Goal: Information Seeking & Learning: Learn about a topic

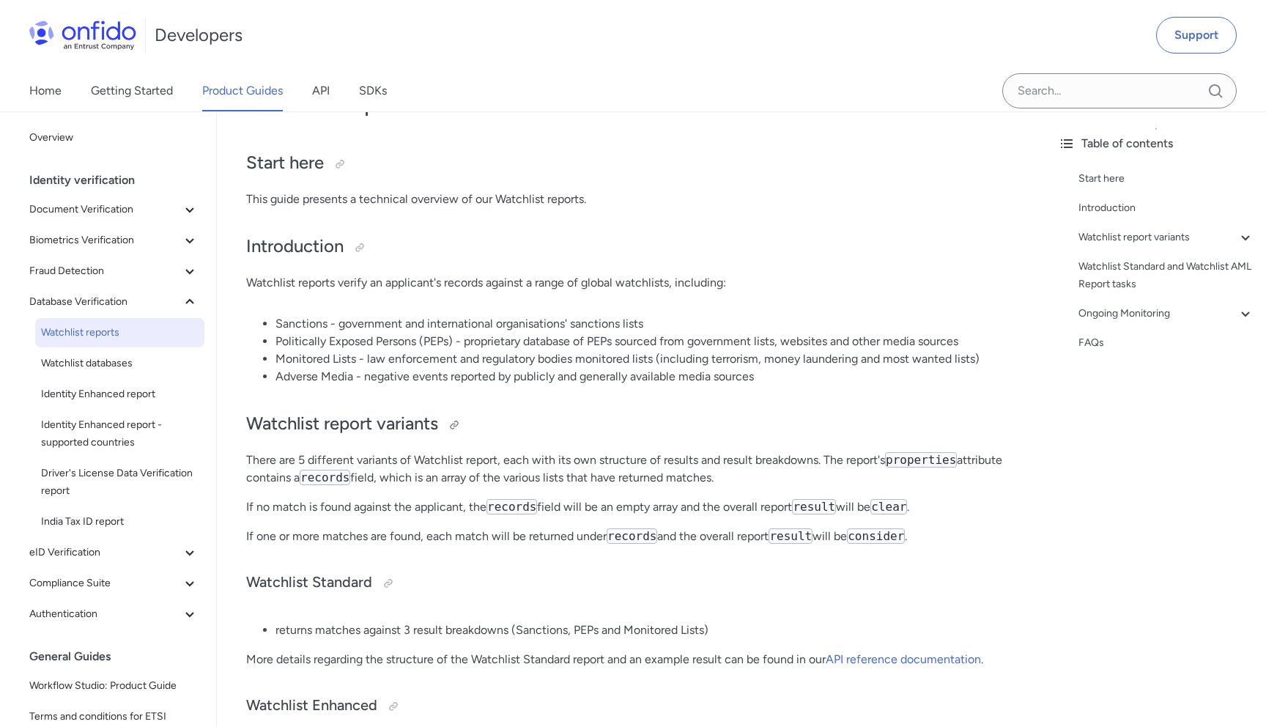
scroll to position [124, 0]
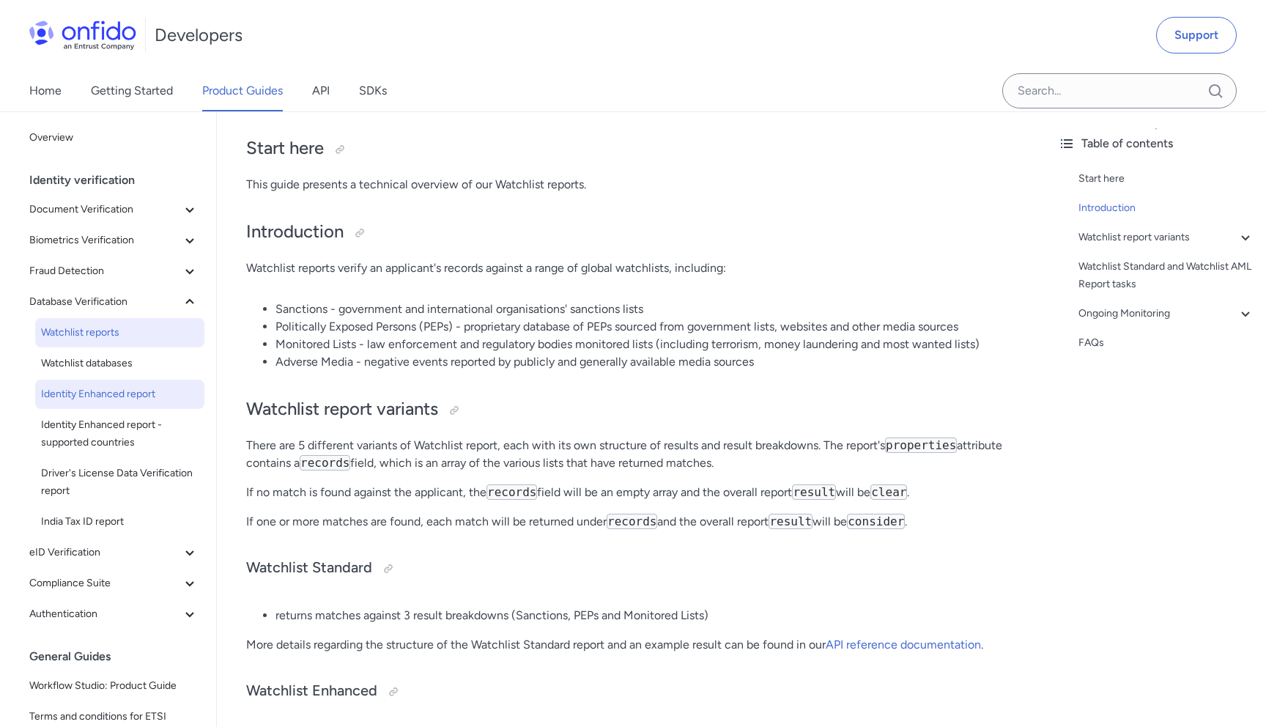
click at [133, 396] on span "Identity Enhanced report" at bounding box center [120, 394] width 158 height 18
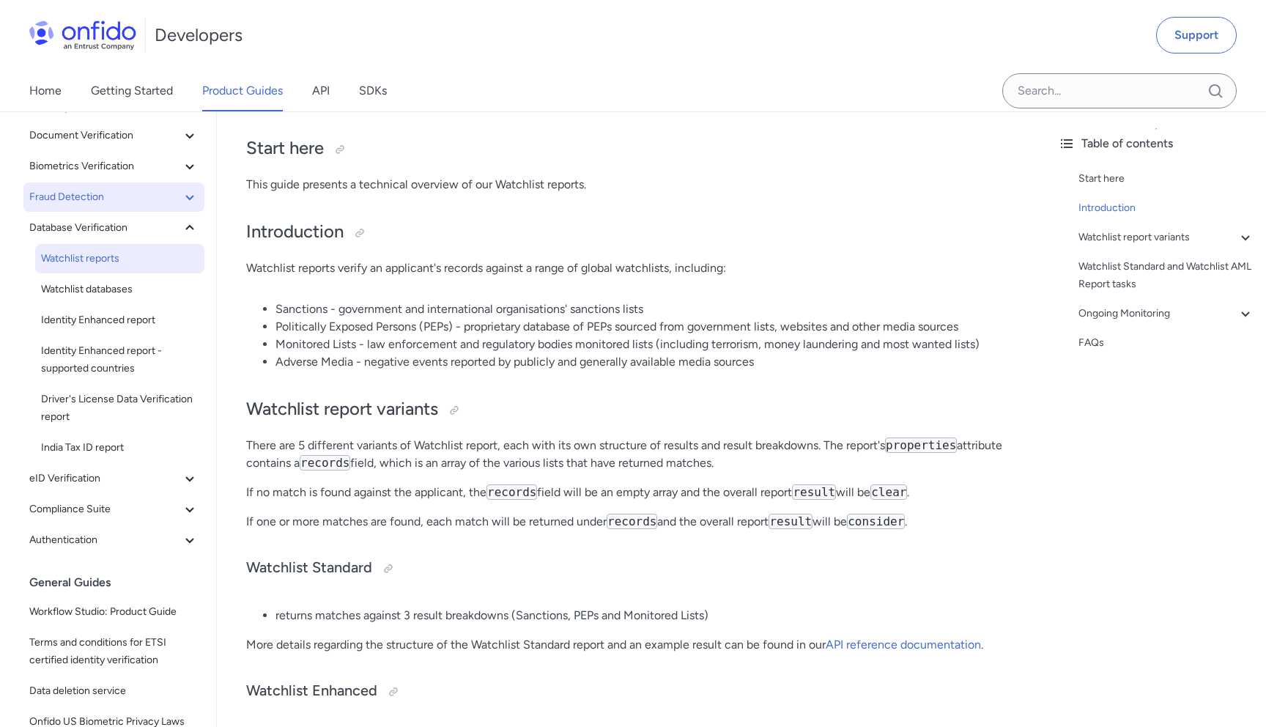
scroll to position [92, 0]
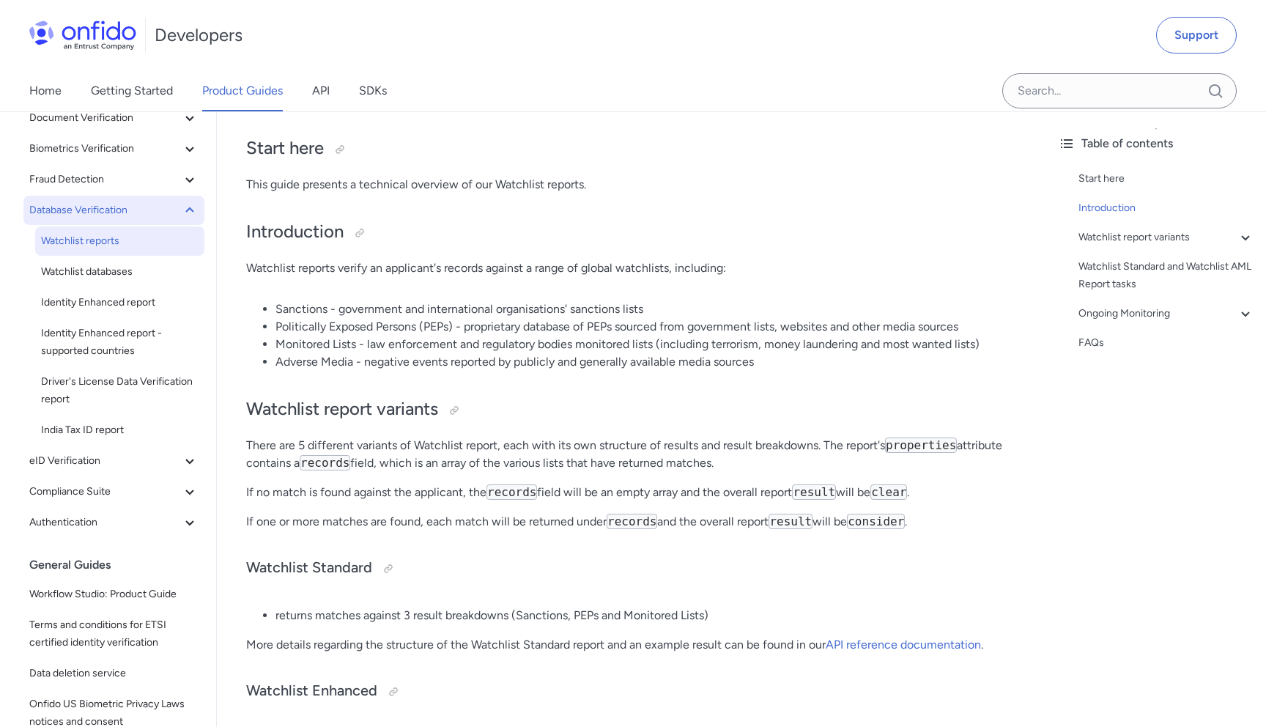
click at [187, 211] on icon at bounding box center [189, 209] width 8 height 5
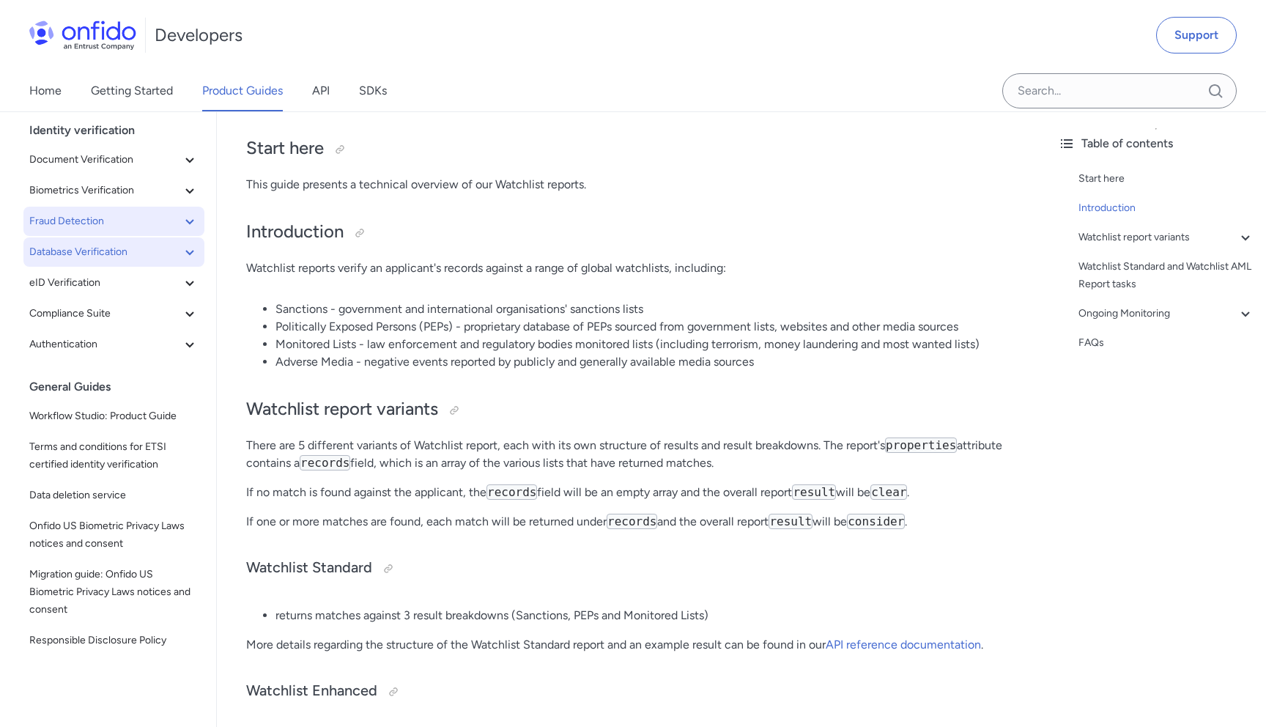
click at [185, 219] on icon at bounding box center [190, 221] width 18 height 18
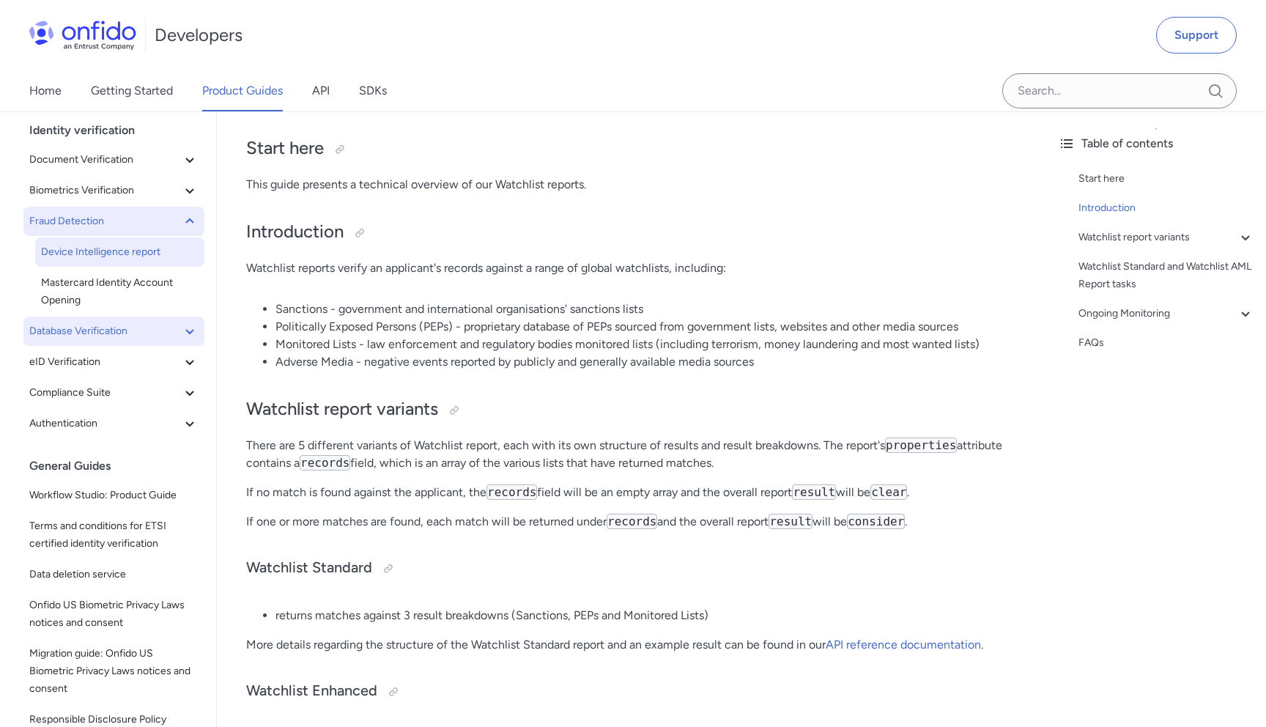
click at [146, 250] on span "Device Intelligence report" at bounding box center [120, 252] width 158 height 18
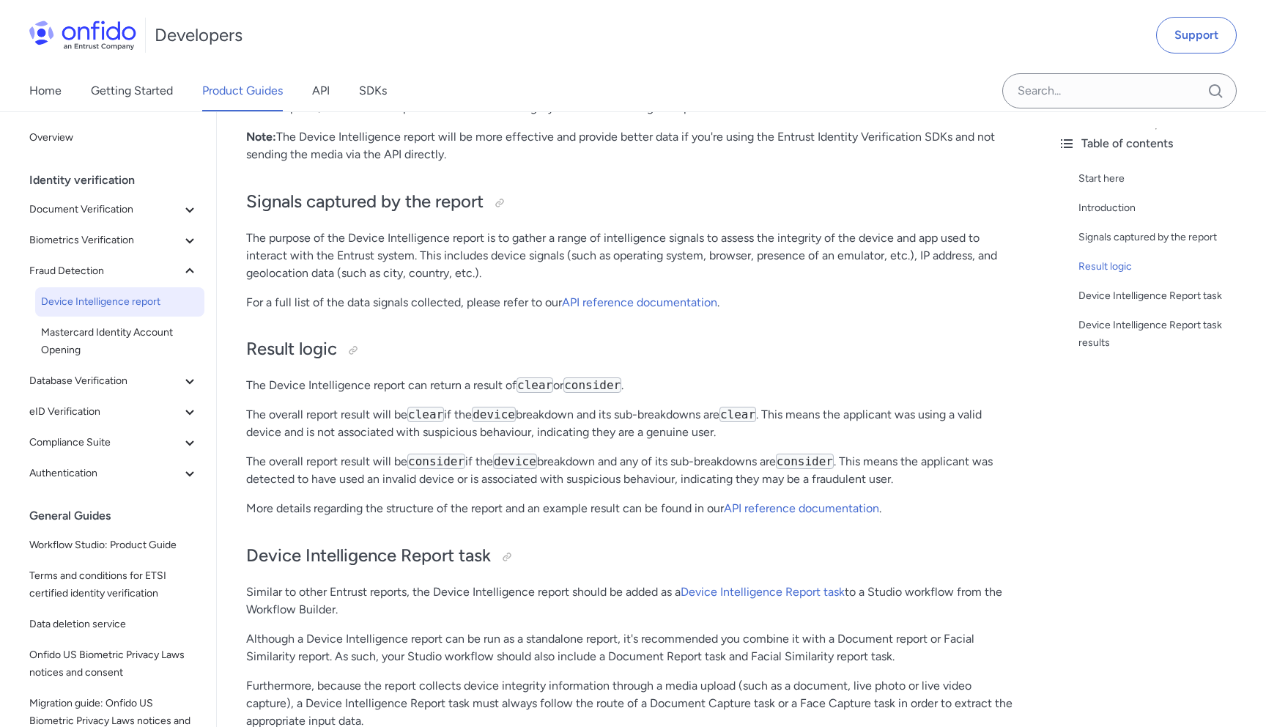
scroll to position [401, 0]
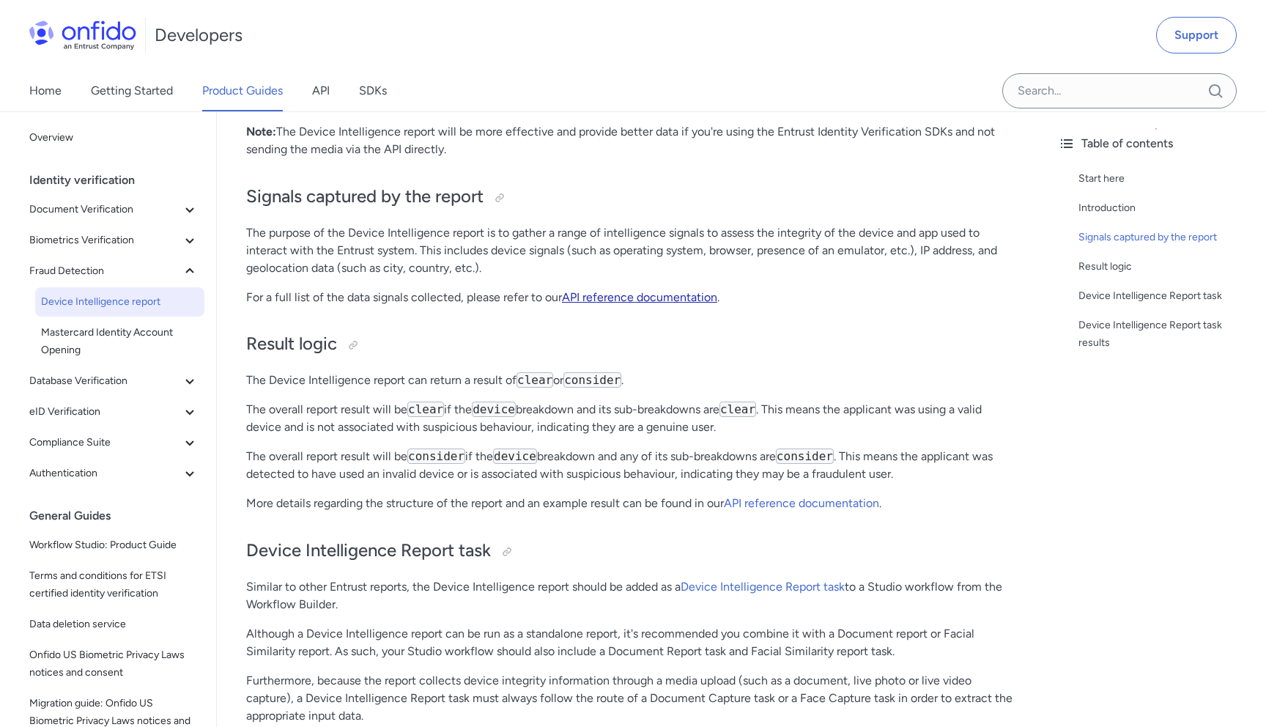
click at [659, 300] on link "API reference documentation" at bounding box center [639, 297] width 155 height 14
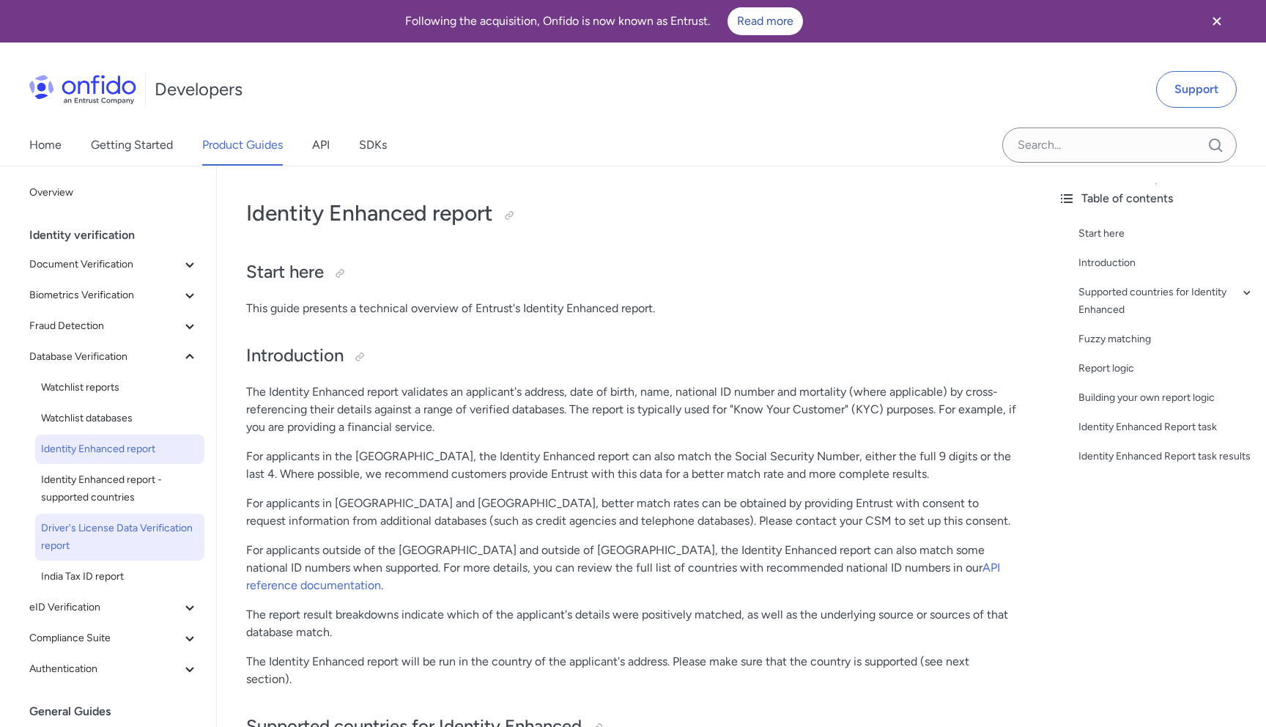
click at [162, 524] on span "Driver's License Data Verification report" at bounding box center [120, 536] width 158 height 35
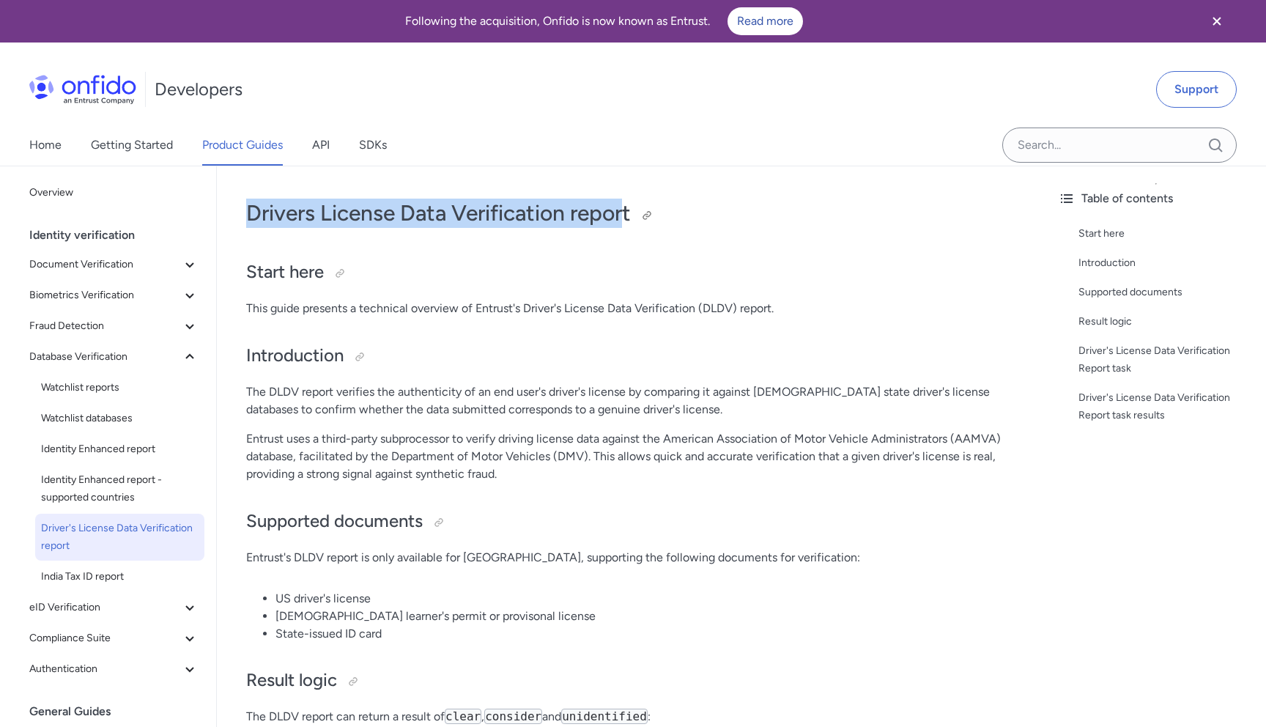
drag, startPoint x: 628, startPoint y: 214, endPoint x: 246, endPoint y: 221, distance: 381.8
click at [246, 221] on h1 "Drivers License Data Verification report" at bounding box center [631, 213] width 771 height 29
copy h1 "Drivers License Data Verification repor"
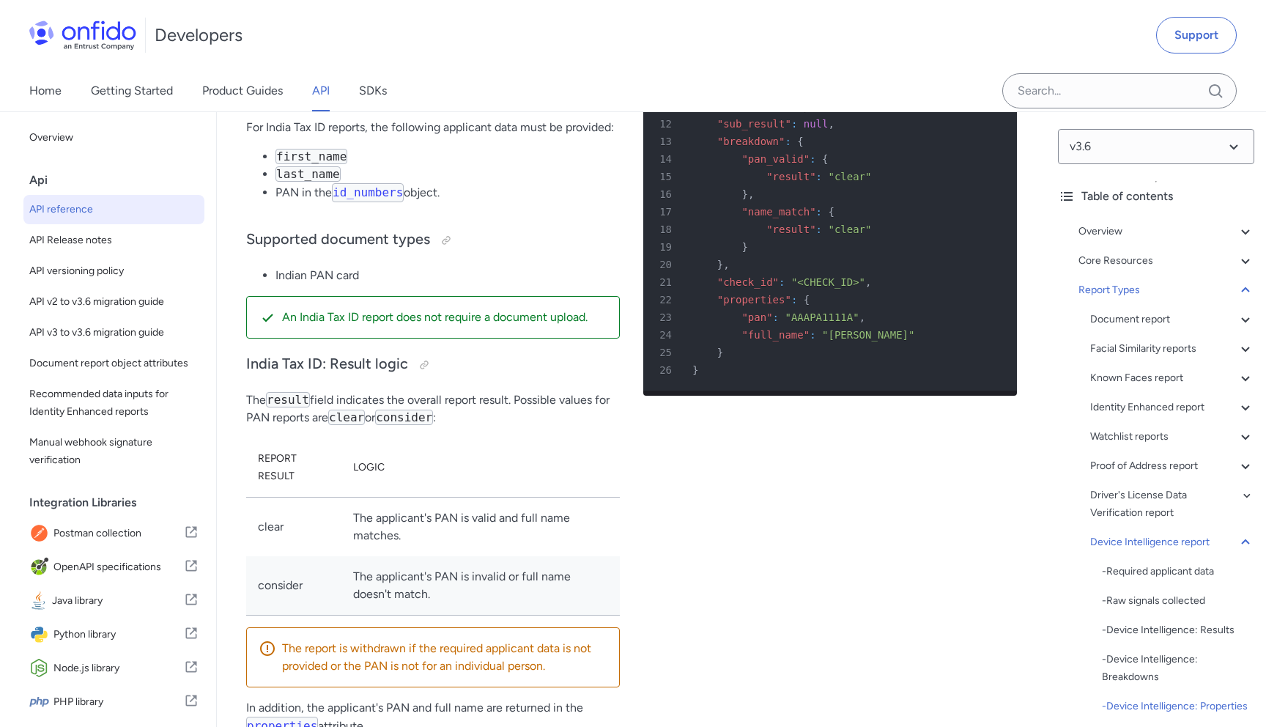
scroll to position [112300, 0]
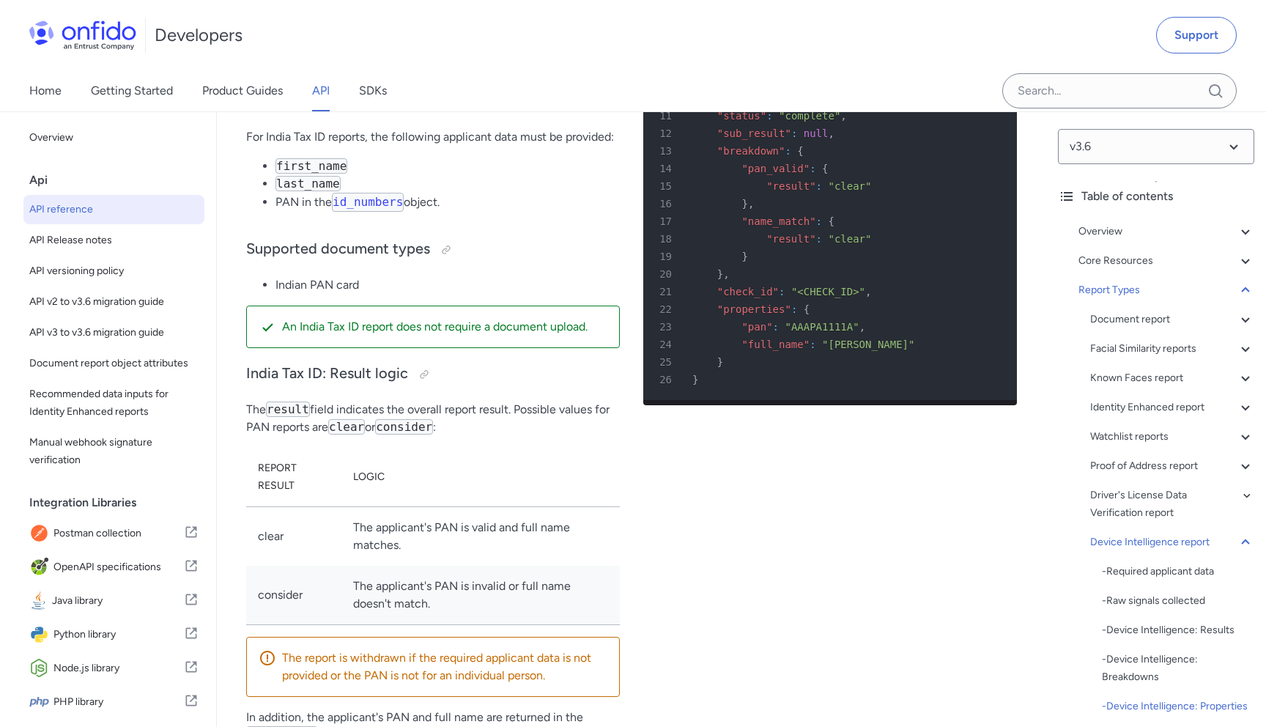
copy td "emulator"
drag, startPoint x: 264, startPoint y: 511, endPoint x: 381, endPoint y: 511, distance: 117.2
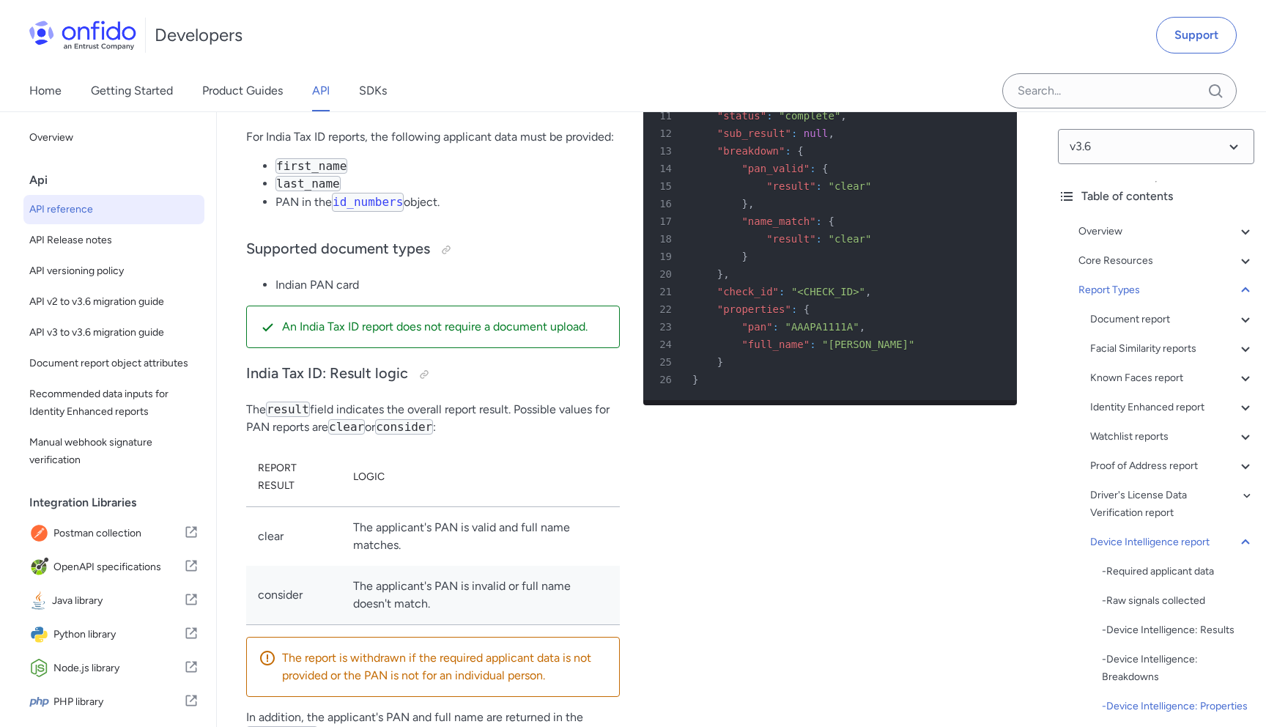
copy td "fake_network_request"
drag, startPoint x: 413, startPoint y: 495, endPoint x: 525, endPoint y: 544, distance: 123.1
copy td "Whether device is using stolen security tokens to send the network information."
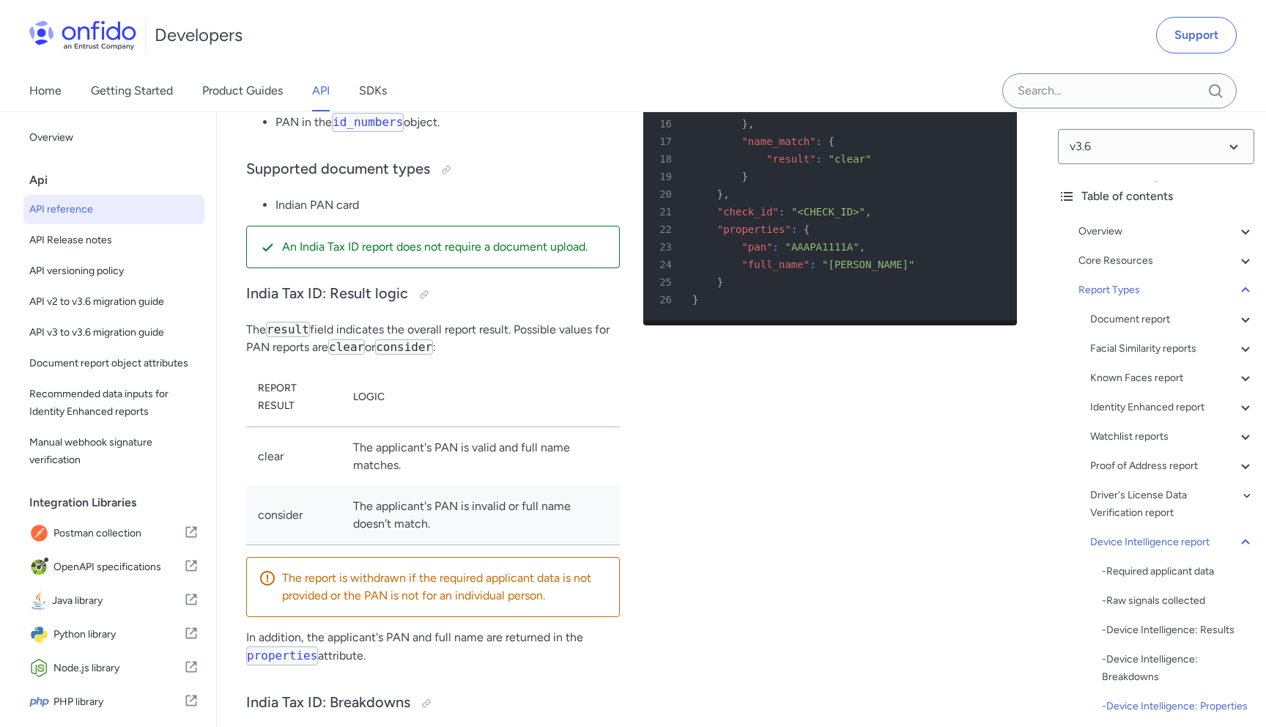
scroll to position [112364, 0]
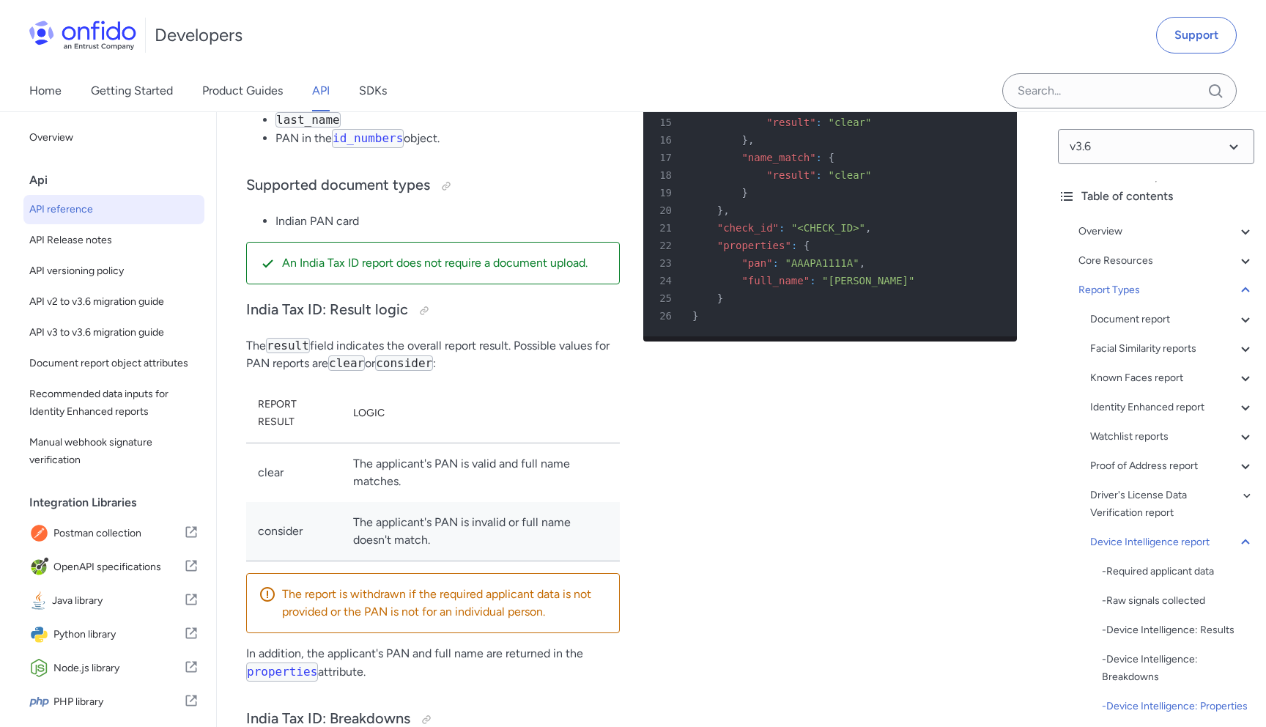
copy td "randomized_device"
drag, startPoint x: 472, startPoint y: 374, endPoint x: 404, endPoint y: 300, distance: 100.6
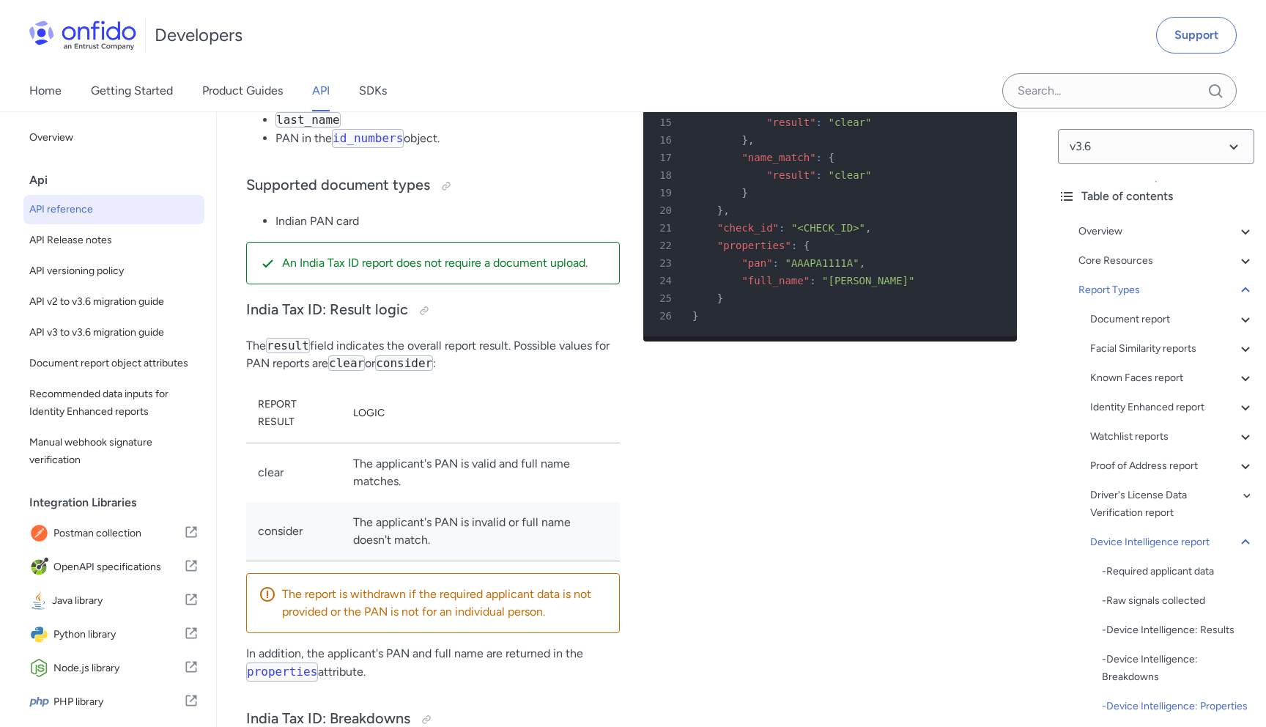
copy td "Whether the device is providing false randomized device and network information"
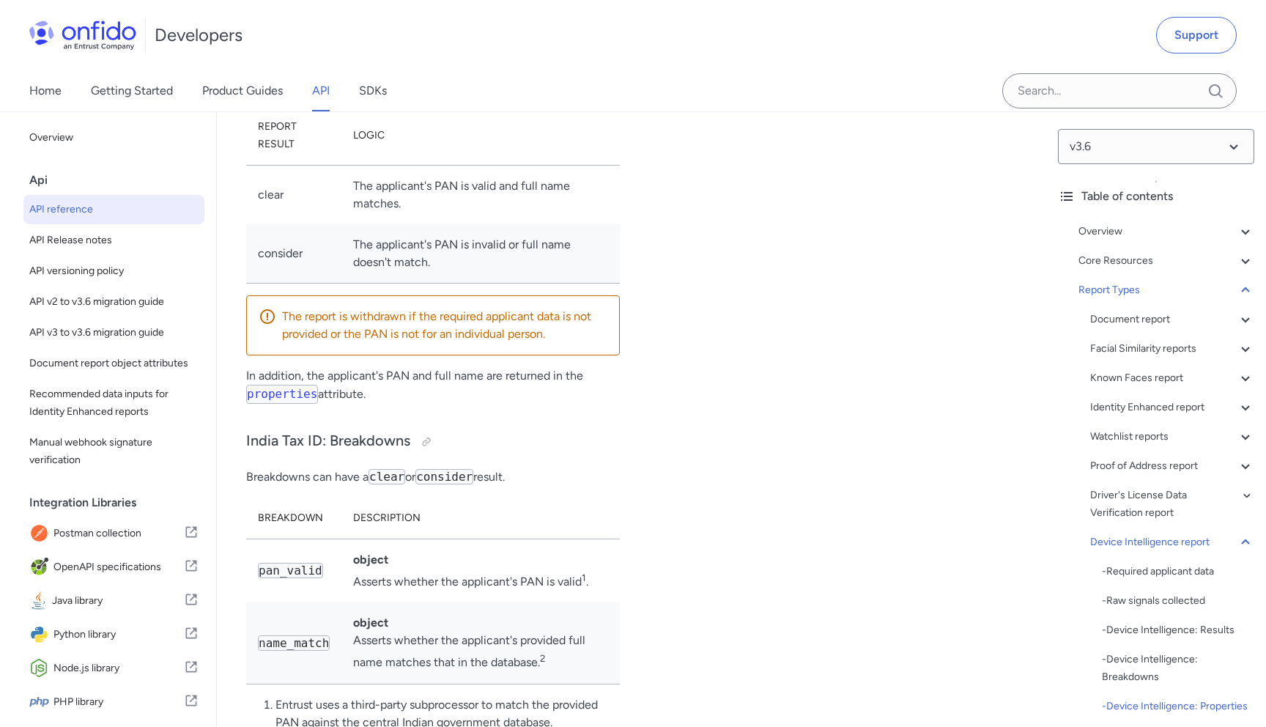
scroll to position [112648, 0]
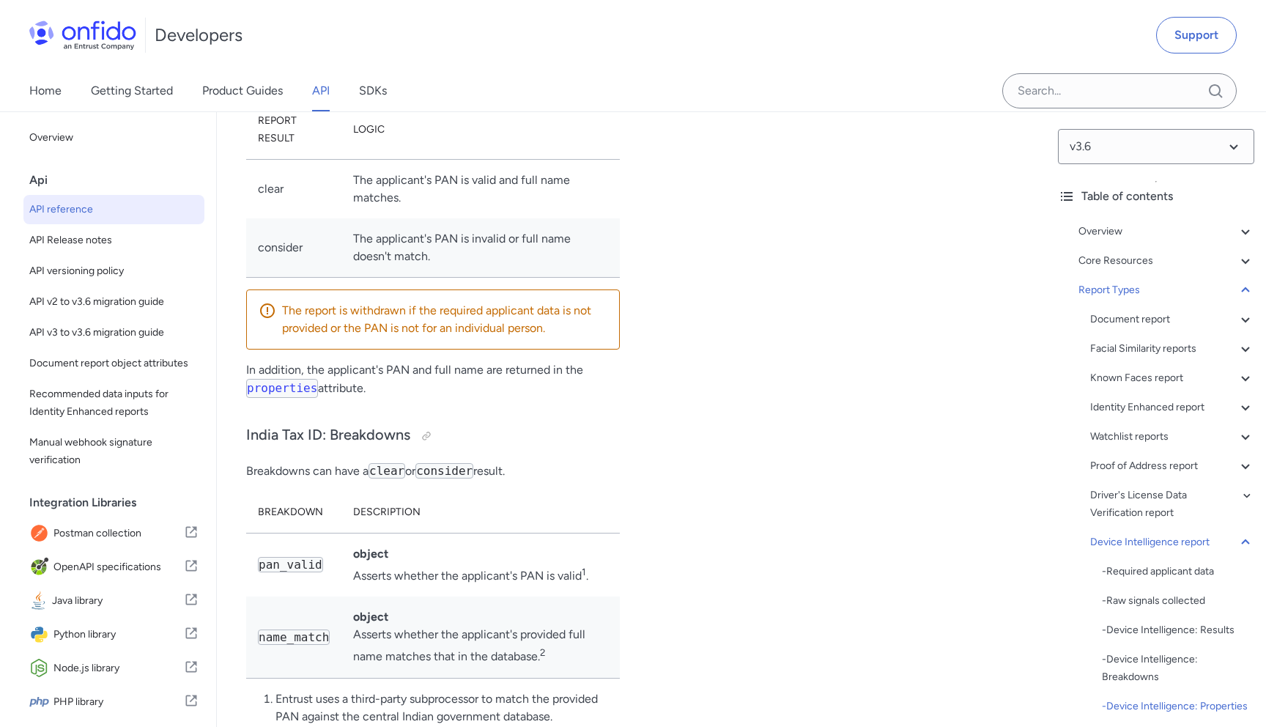
drag, startPoint x: 456, startPoint y: 472, endPoint x: 407, endPoint y: 391, distance: 95.4
copy td "The likelihood of an operating system anomaly between the true OS and the OS se…"
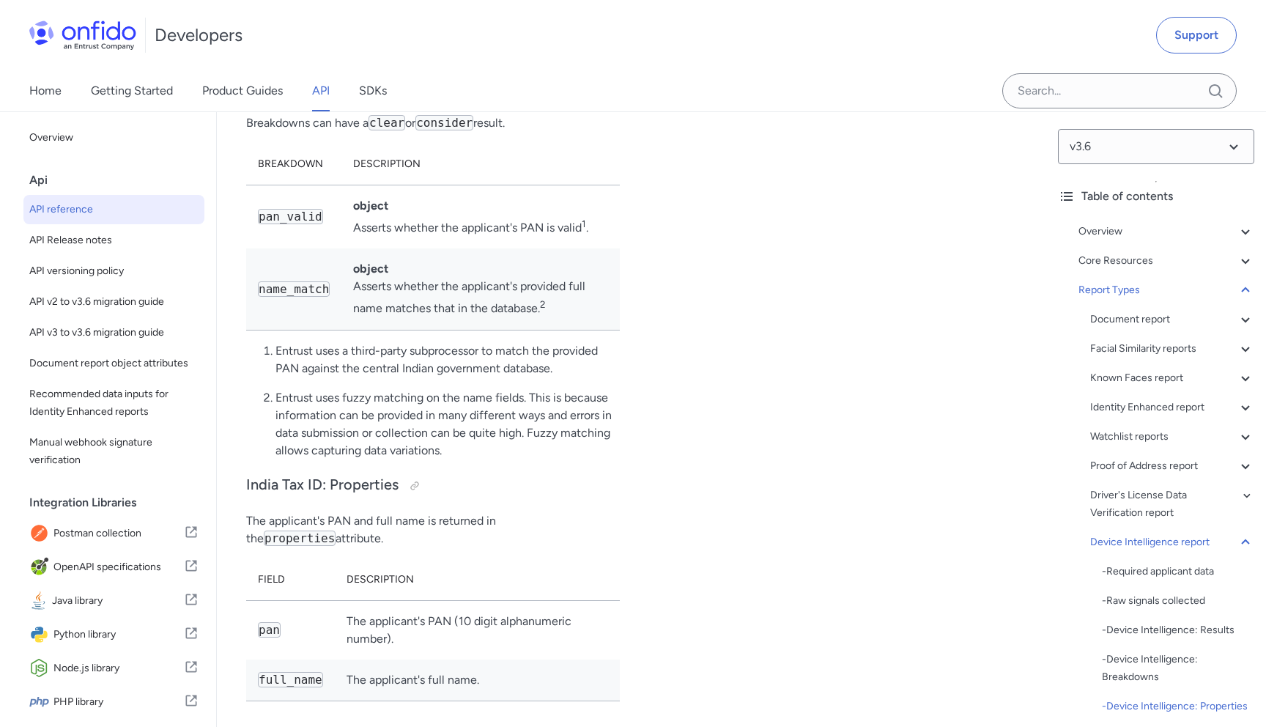
scroll to position [112996, 0]
copy td "ip_reputation"
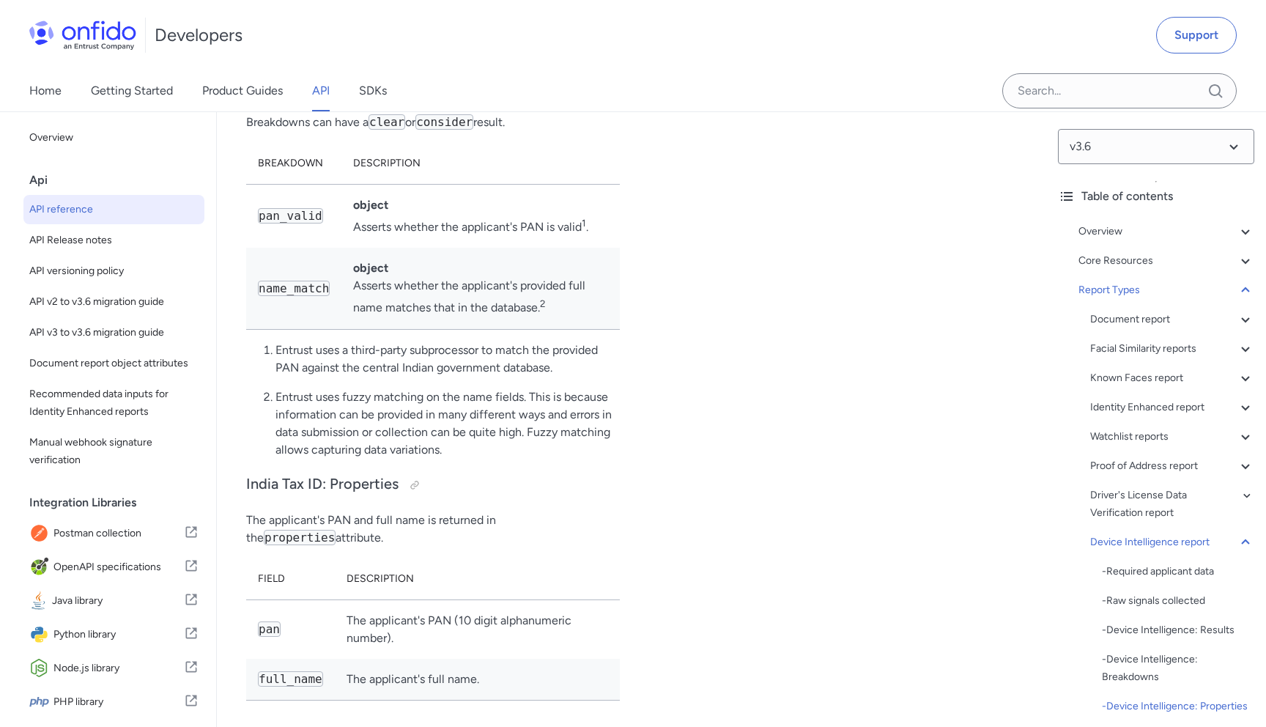
drag, startPoint x: 413, startPoint y: 390, endPoint x: 456, endPoint y: 512, distance: 130.0
drag, startPoint x: 518, startPoint y: 495, endPoint x: 408, endPoint y: 391, distance: 151.3
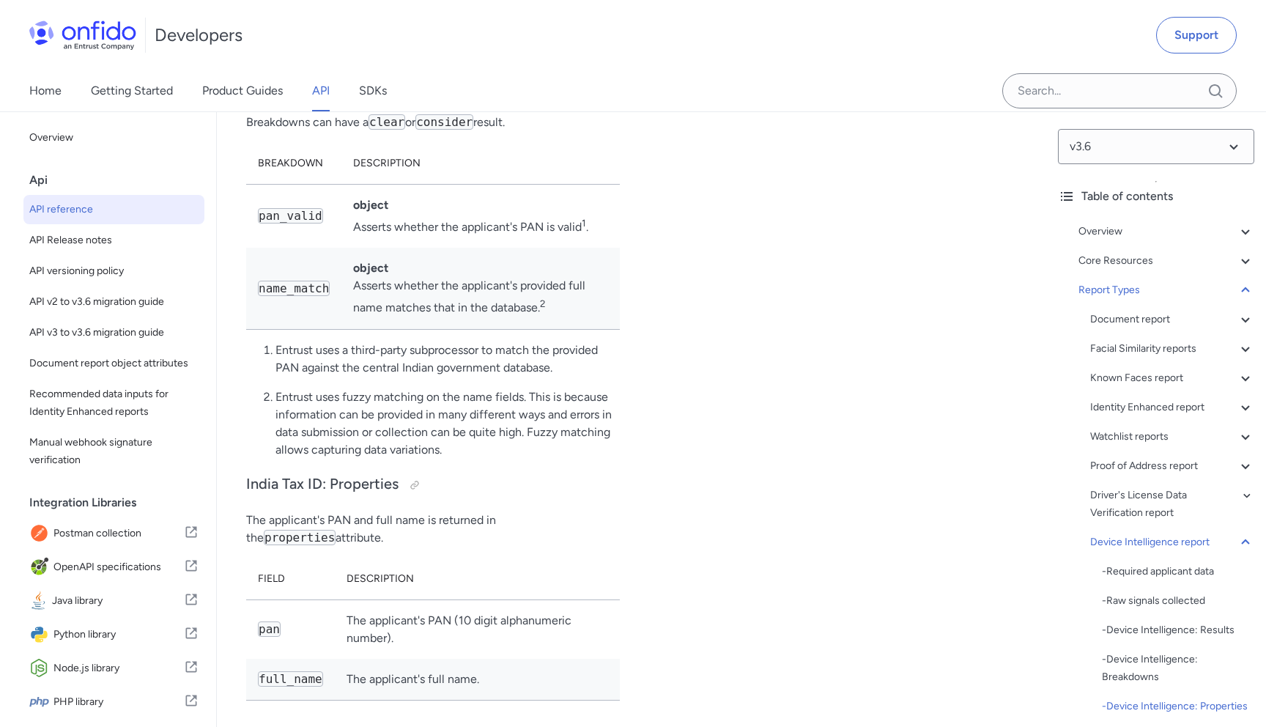
copy td "Whether there is highly suspicious traffic related to the IP address. The risk …"
drag, startPoint x: 550, startPoint y: 450, endPoint x: 618, endPoint y: 482, distance: 76.0
copy td "NOT_ENOUGH_DATA, HIGH_RISK, LOW_RISK"
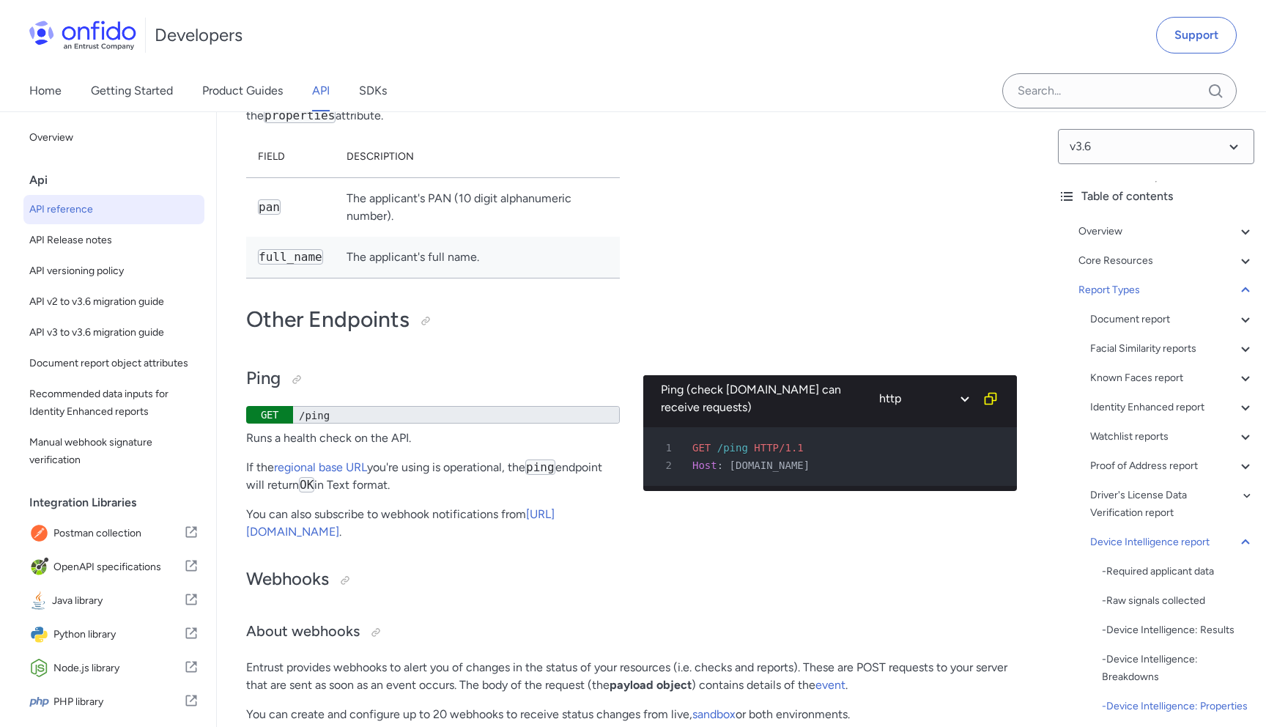
scroll to position [113429, 0]
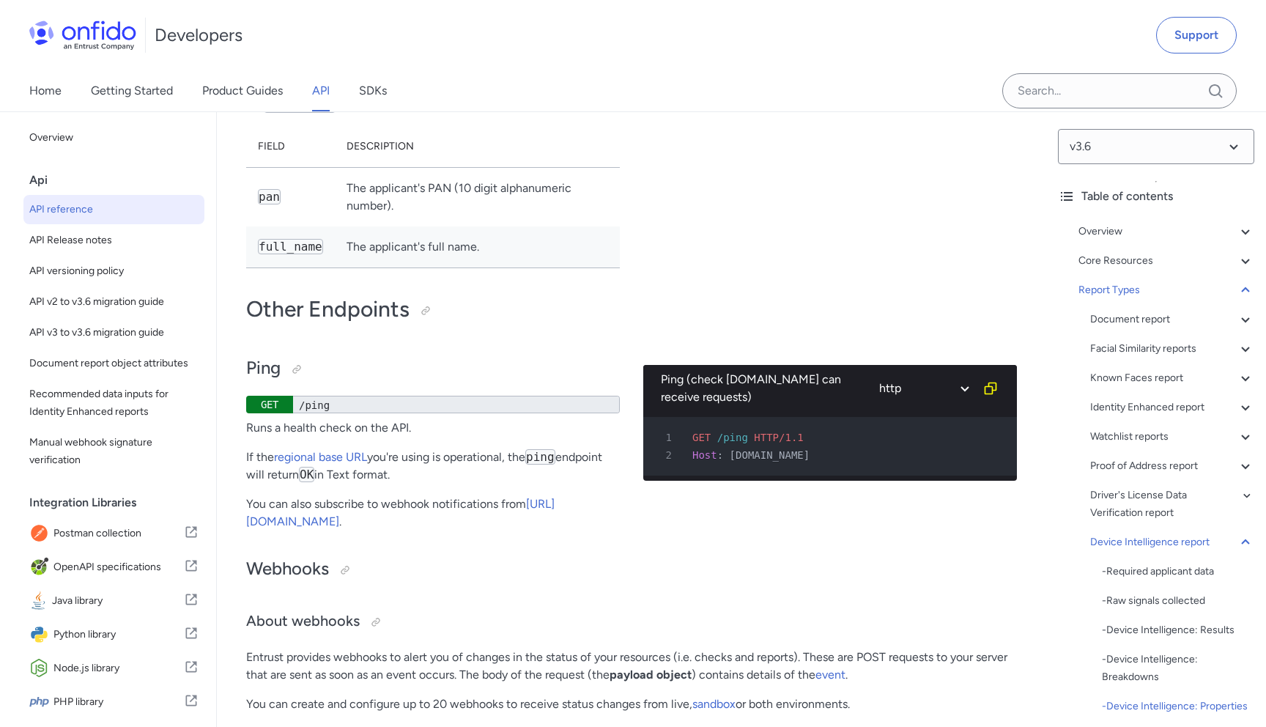
drag, startPoint x: 413, startPoint y: 484, endPoint x: 455, endPoint y: 555, distance: 82.8
copy td "Whether the document media were live captured from the device camera."
drag, startPoint x: 544, startPoint y: 511, endPoint x: 678, endPoint y: 511, distance: 134.1
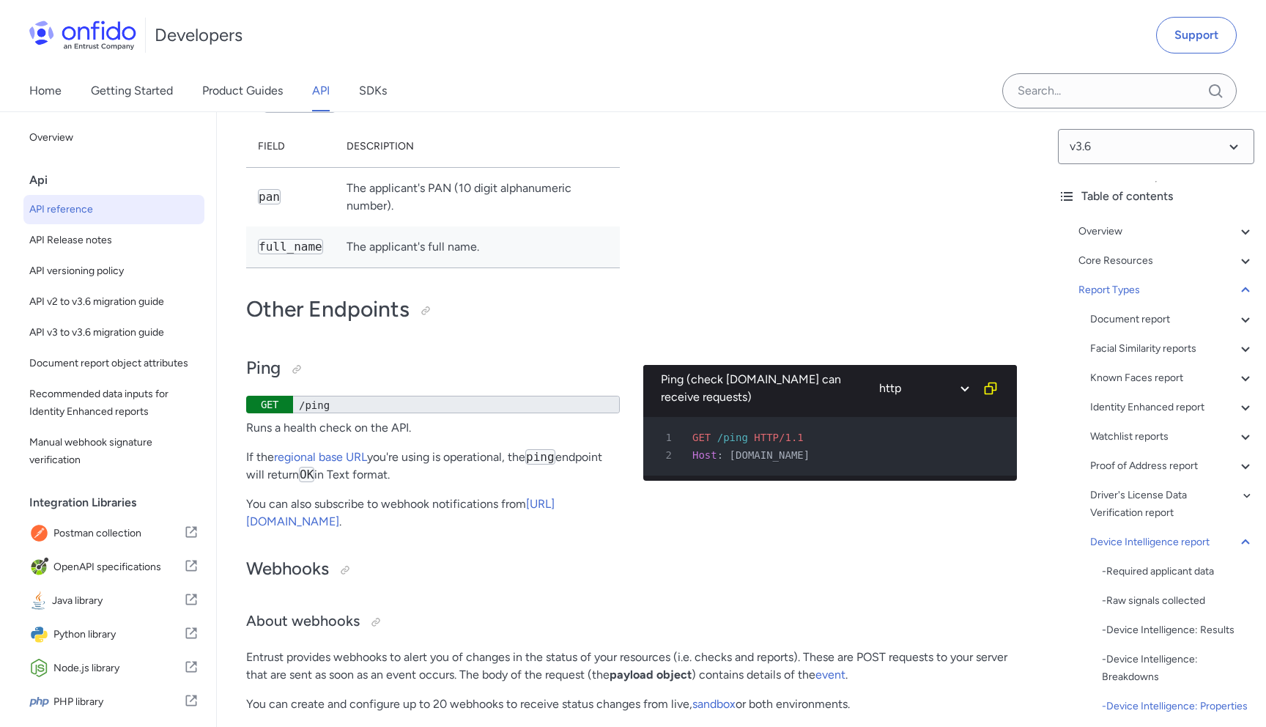
drag, startPoint x: 543, startPoint y: 512, endPoint x: 661, endPoint y: 503, distance: 118.3
drag, startPoint x: 664, startPoint y: 509, endPoint x: 541, endPoint y: 504, distance: 122.5
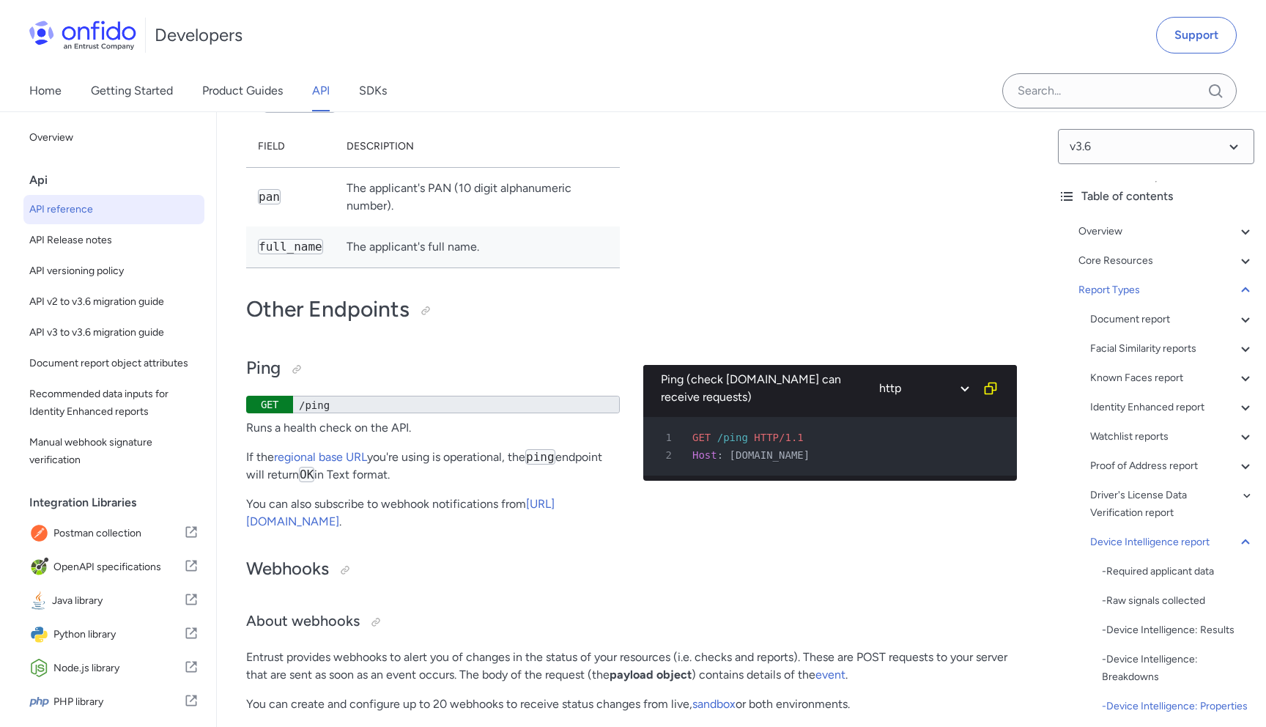
drag, startPoint x: 544, startPoint y: 508, endPoint x: 657, endPoint y: 504, distance: 113.6
